Goal: Transaction & Acquisition: Book appointment/travel/reservation

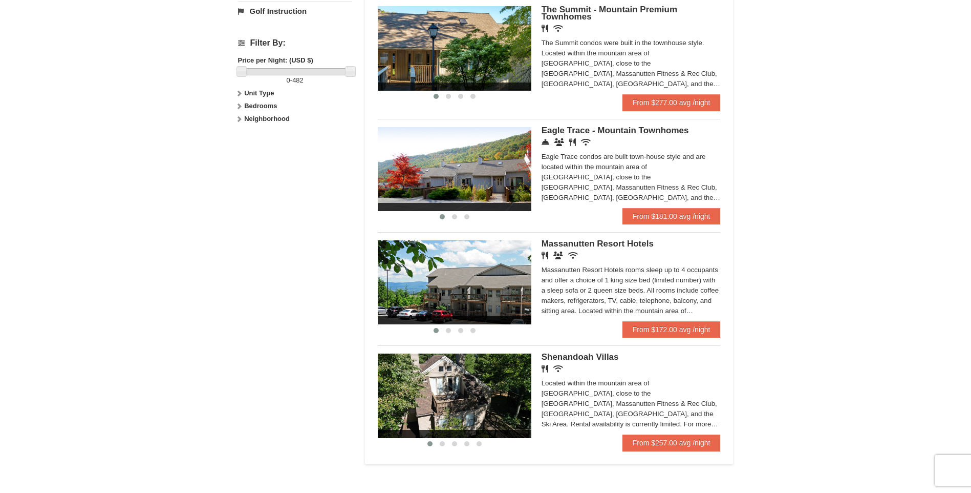
scroll to position [461, 0]
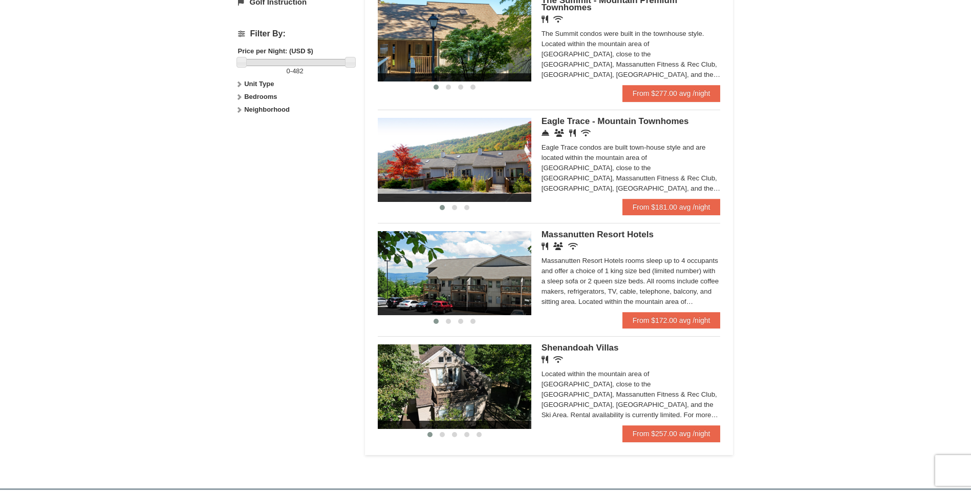
click at [481, 144] on img at bounding box center [455, 160] width 154 height 84
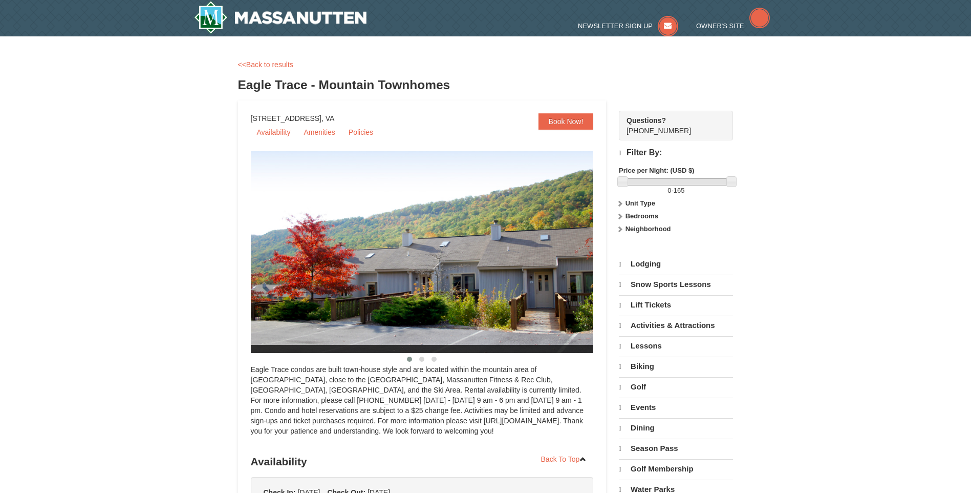
select select "10"
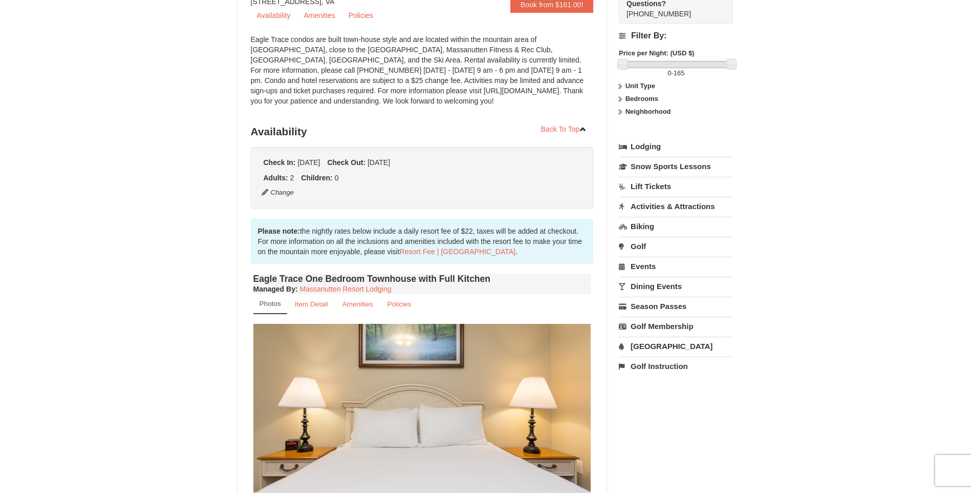
scroll to position [205, 0]
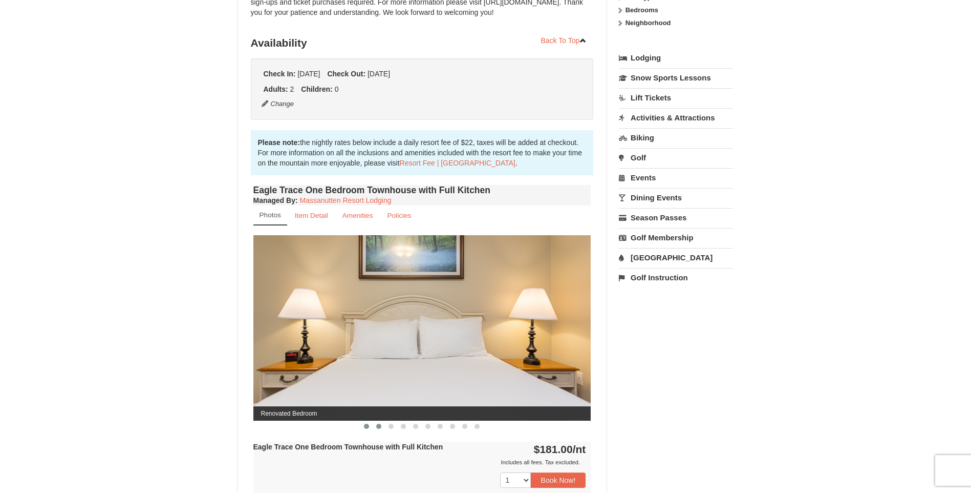
click at [376, 424] on span at bounding box center [378, 425] width 5 height 5
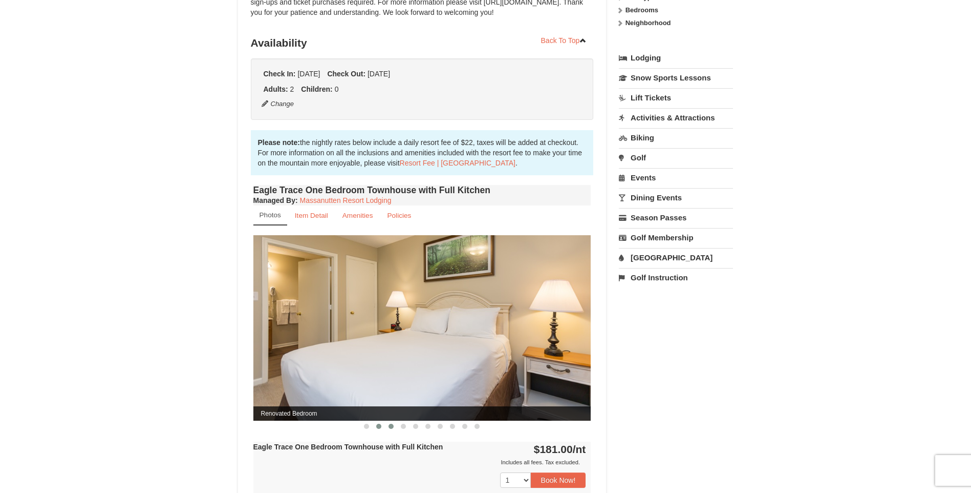
click at [389, 426] on span at bounding box center [391, 425] width 5 height 5
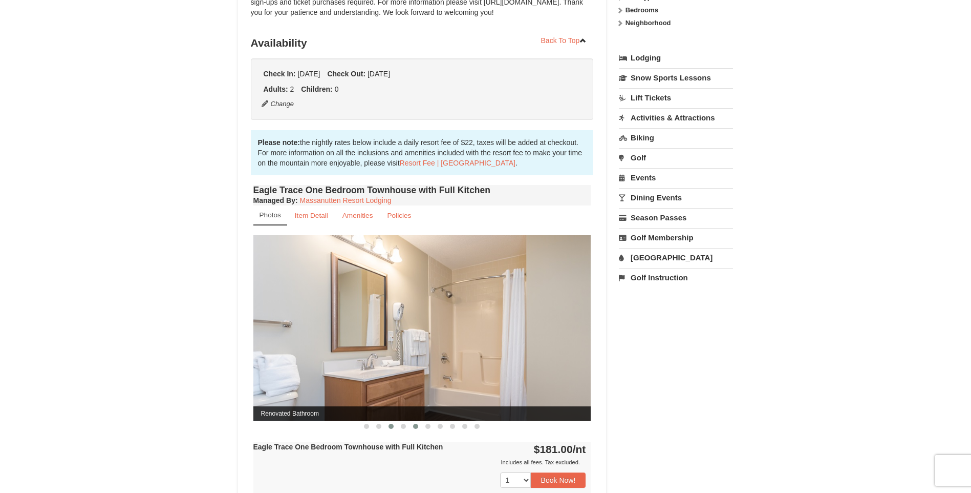
click at [419, 426] on button at bounding box center [416, 426] width 12 height 10
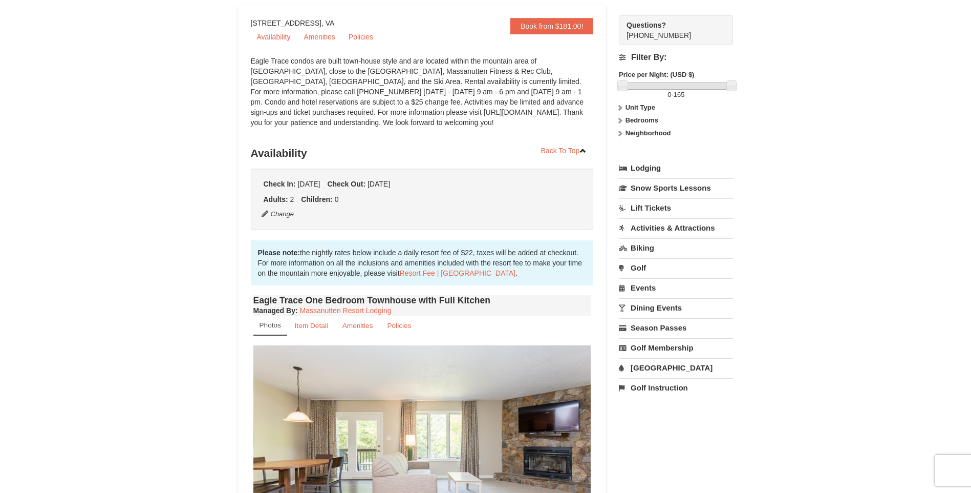
scroll to position [0, 0]
